Goal: Task Accomplishment & Management: Manage account settings

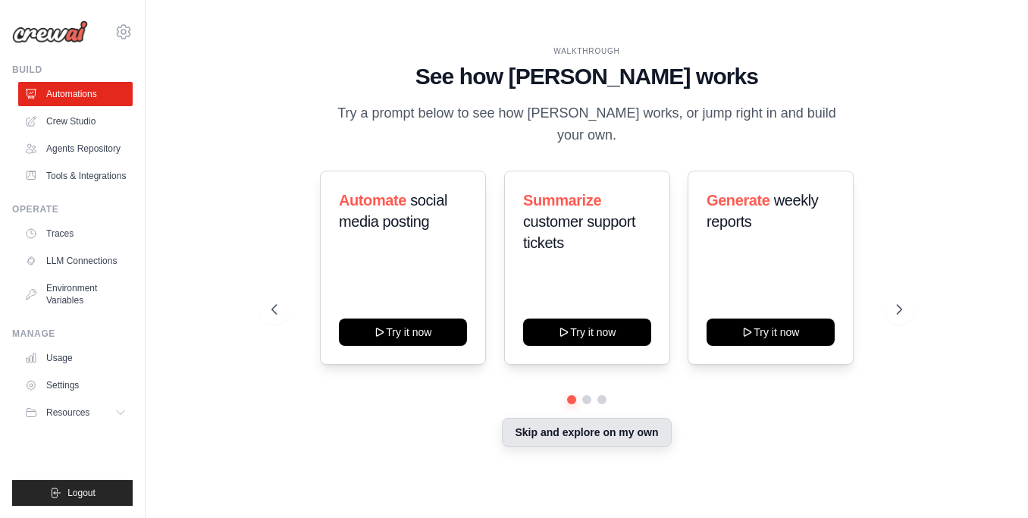
click at [601, 445] on button "Skip and explore on my own" at bounding box center [586, 432] width 169 height 29
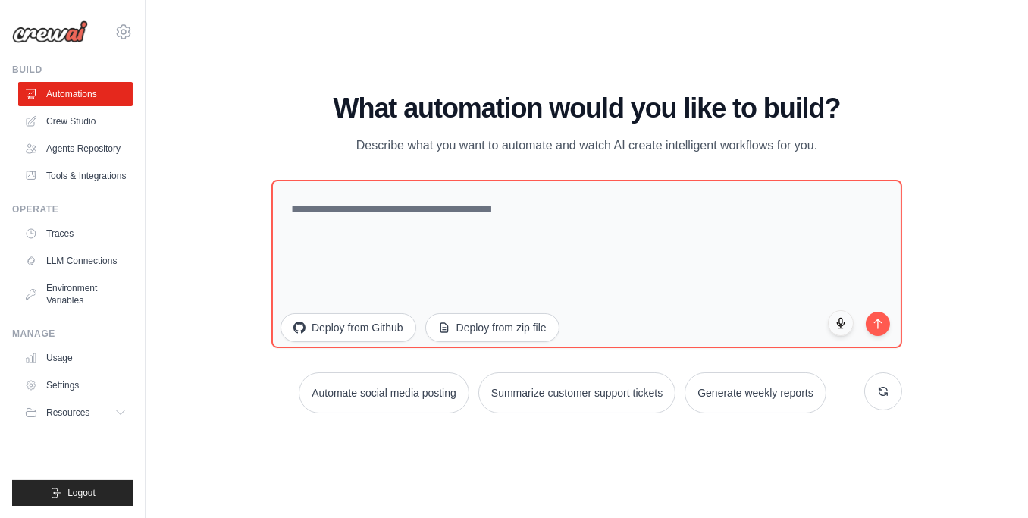
click at [226, 45] on div "WALKTHROUGH See how [PERSON_NAME] works Try a prompt below to see how [PERSON_N…" at bounding box center [587, 258] width 834 height 487
click at [957, 240] on div "WALKTHROUGH See how [PERSON_NAME] works Try a prompt below to see how [PERSON_N…" at bounding box center [587, 258] width 834 height 487
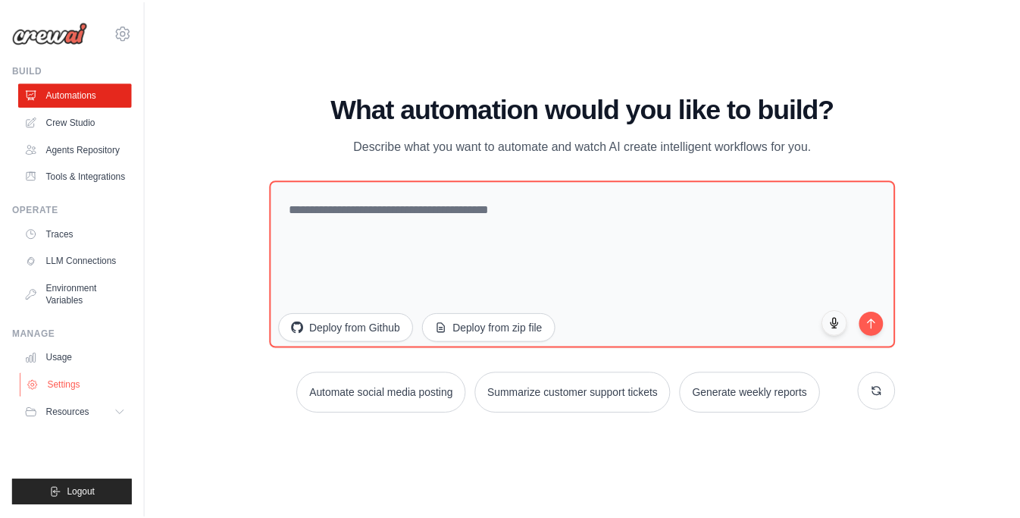
scroll to position [27, 0]
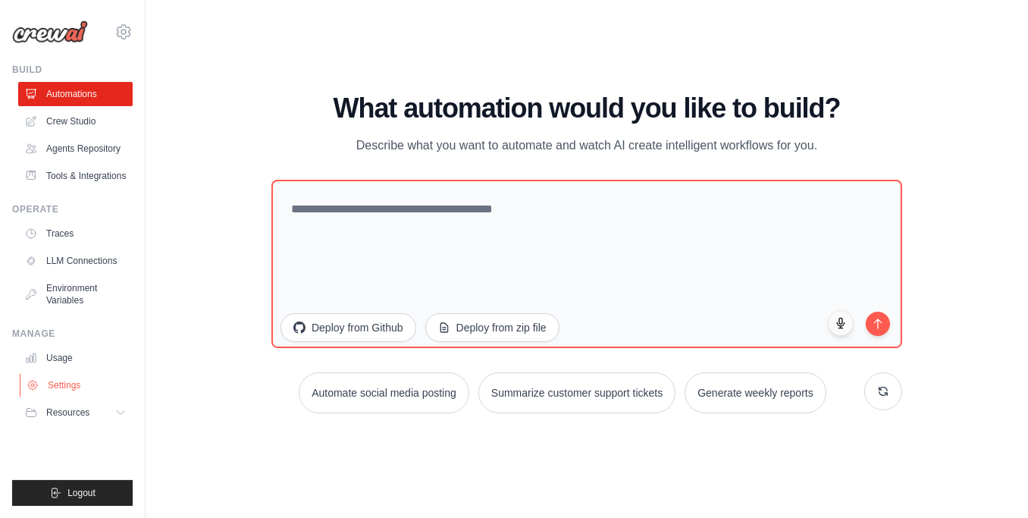
click at [64, 397] on link "Settings" at bounding box center [77, 385] width 114 height 24
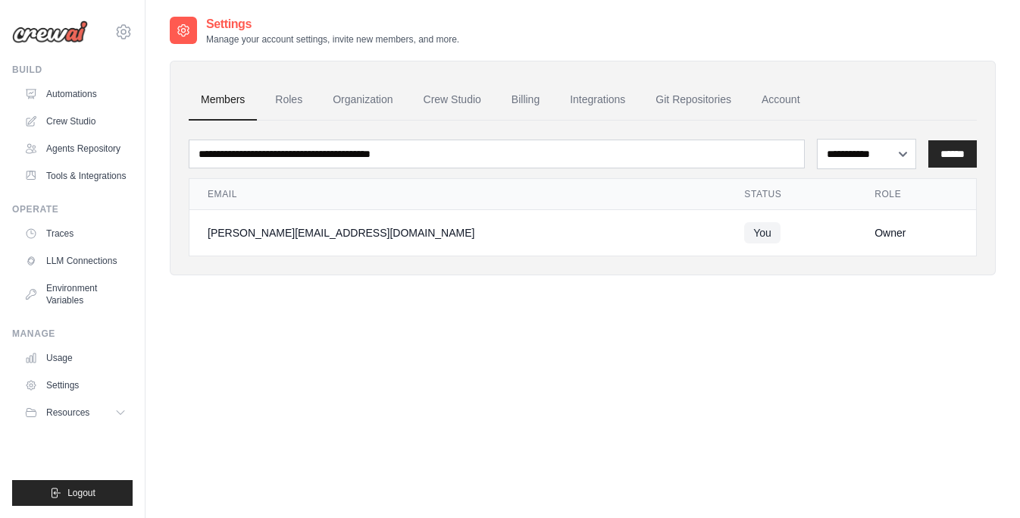
click at [486, 253] on td "[PERSON_NAME][EMAIL_ADDRESS][DOMAIN_NAME]" at bounding box center [458, 232] width 537 height 46
click at [552, 109] on link "Billing" at bounding box center [526, 100] width 52 height 41
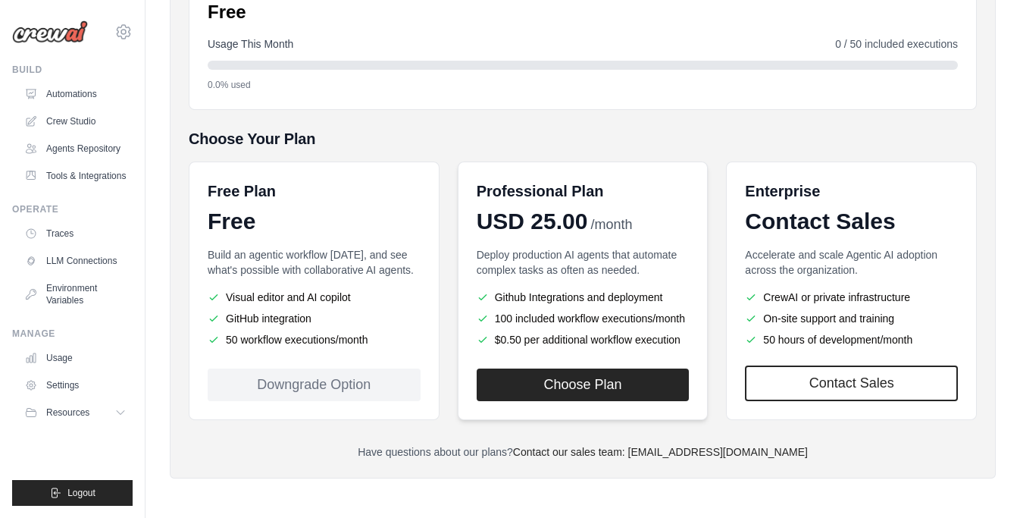
scroll to position [323, 0]
